Goal: Information Seeking & Learning: Learn about a topic

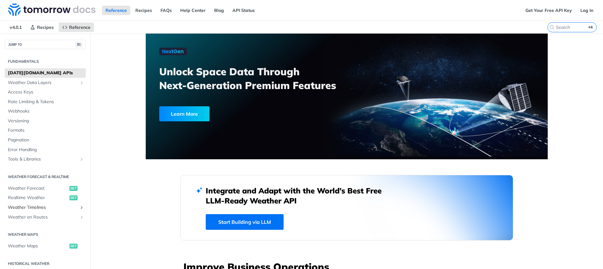
click at [60, 207] on span "Weather Timelines" at bounding box center [43, 208] width 70 height 6
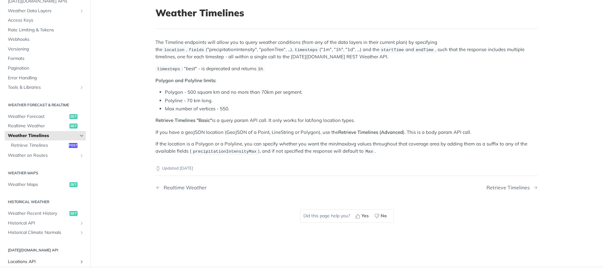
scroll to position [53, 0]
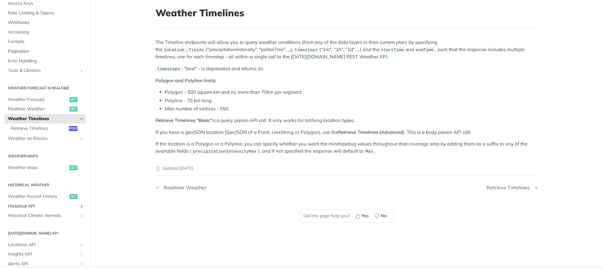
click at [37, 207] on span "Historical API" at bounding box center [43, 206] width 70 height 6
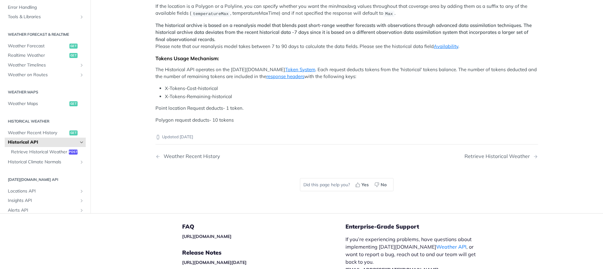
scroll to position [139, 0]
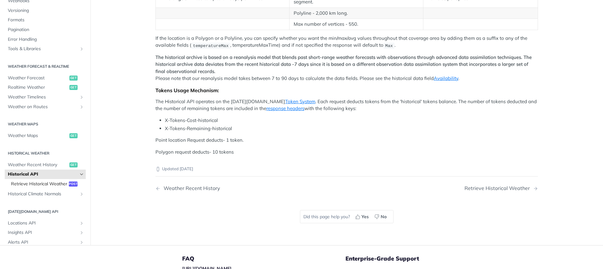
click at [37, 187] on span "Retrieve Historical Weather" at bounding box center [39, 184] width 56 height 6
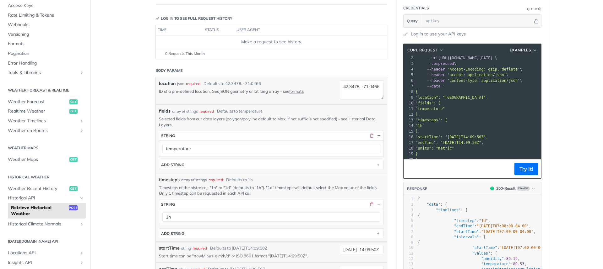
scroll to position [57, 0]
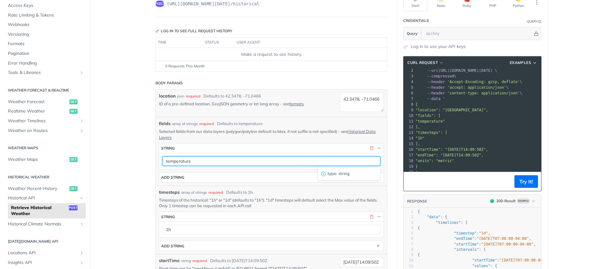
click at [218, 161] on input "temperature" at bounding box center [271, 161] width 218 height 9
drag, startPoint x: 167, startPoint y: 166, endPoint x: 189, endPoint y: 165, distance: 21.7
click at [189, 165] on input "temperature" at bounding box center [271, 161] width 218 height 9
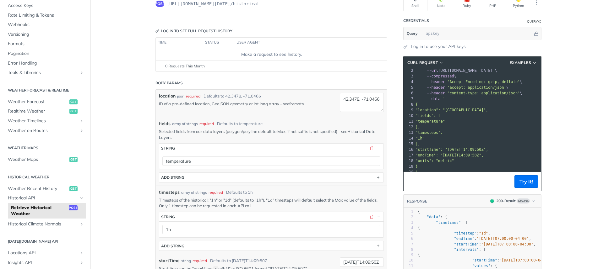
click at [358, 132] on link "Historical Data Layers" at bounding box center [267, 134] width 217 height 11
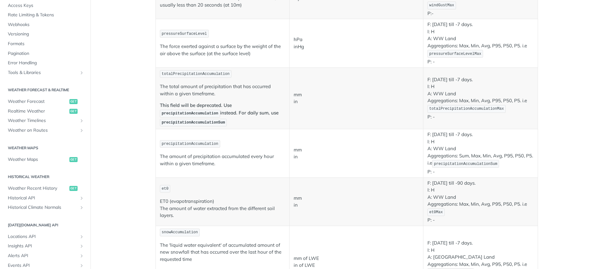
scroll to position [463, 0]
drag, startPoint x: 223, startPoint y: 123, endPoint x: 189, endPoint y: 125, distance: 34.3
click at [189, 125] on code "precipitationAccumulationSum" at bounding box center [193, 124] width 67 height 8
copy span "AccumulationSum"
click at [196, 123] on span "precipitationAccumulationSum" at bounding box center [193, 123] width 63 height 4
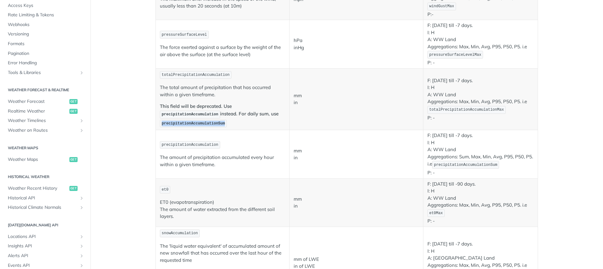
click at [196, 123] on span "precipitationAccumulationSum" at bounding box center [193, 123] width 63 height 4
copy span "precipitationAccumulationSum"
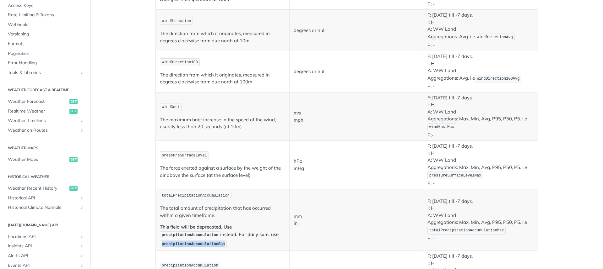
scroll to position [0, 0]
